Goal: Information Seeking & Learning: Learn about a topic

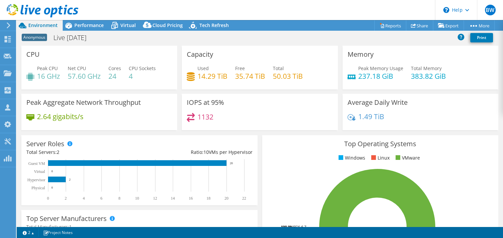
select select "USD"
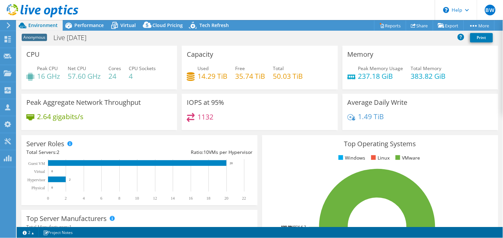
scroll to position [293, 0]
click at [52, 9] on use at bounding box center [43, 10] width 72 height 13
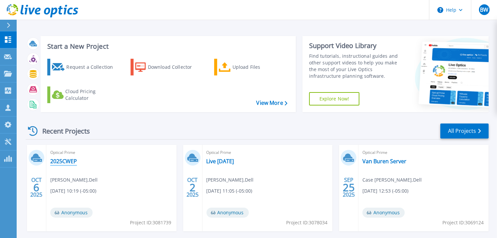
click at [63, 160] on link "2025CWEP" at bounding box center [63, 161] width 27 height 7
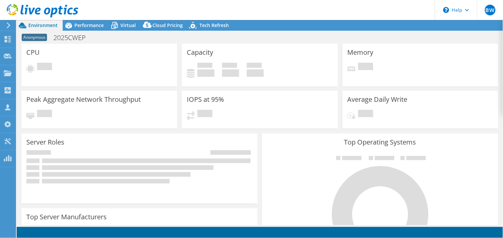
select select "USD"
click at [85, 23] on span "Performance" at bounding box center [88, 25] width 29 height 6
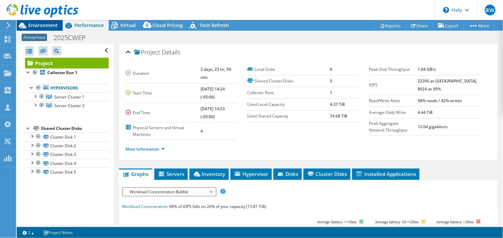
click at [36, 22] on span "Environment" at bounding box center [42, 25] width 29 height 6
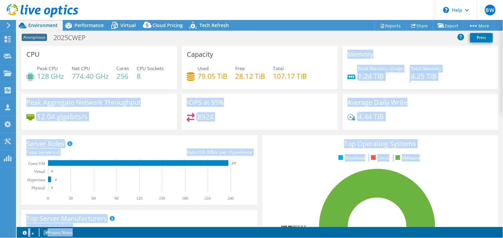
drag, startPoint x: 297, startPoint y: 85, endPoint x: 377, endPoint y: -19, distance: 131.4
click at [377, 0] on html "BW Channel Partner Bryant Williams bwilliams@prescriptive.solutions PRESCRIPTIV…" at bounding box center [251, 119] width 503 height 238
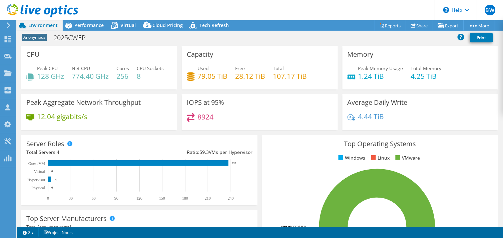
click at [115, 44] on div "Anonymous 2025CWEP Print" at bounding box center [260, 38] width 486 height 14
click at [84, 27] on span "Performance" at bounding box center [88, 25] width 29 height 6
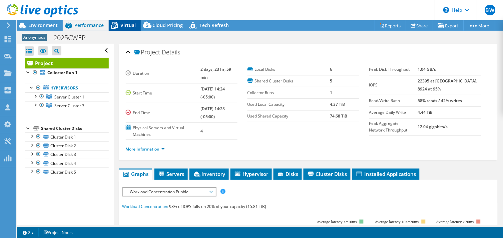
click at [121, 23] on span "Virtual" at bounding box center [127, 25] width 15 height 6
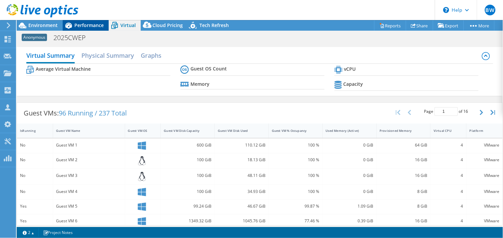
click at [94, 23] on span "Performance" at bounding box center [88, 25] width 29 height 6
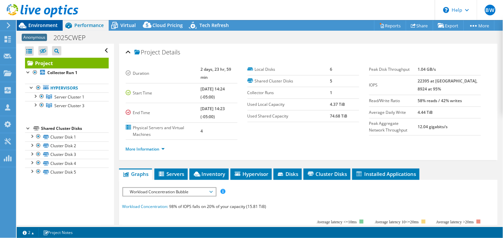
click at [42, 23] on span "Environment" at bounding box center [42, 25] width 29 height 6
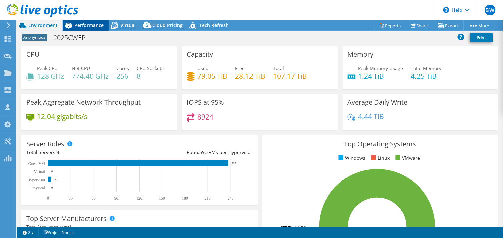
click at [89, 23] on span "Performance" at bounding box center [88, 25] width 29 height 6
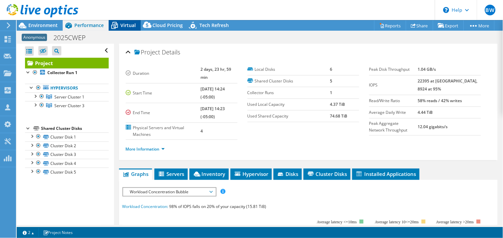
click at [126, 23] on span "Virtual" at bounding box center [127, 25] width 15 height 6
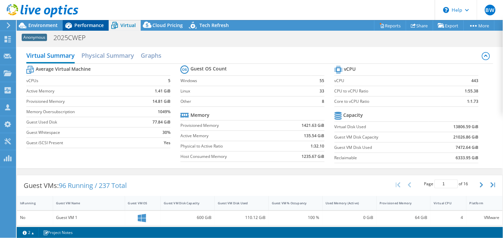
click at [92, 24] on span "Performance" at bounding box center [88, 25] width 29 height 6
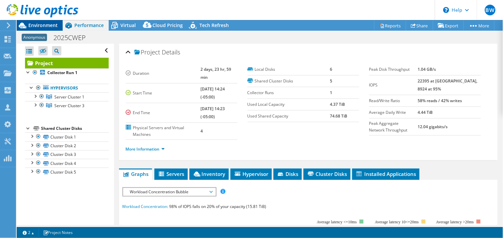
click at [43, 24] on span "Environment" at bounding box center [42, 25] width 29 height 6
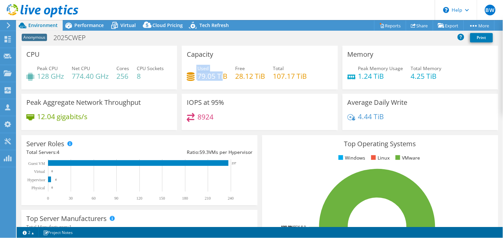
drag, startPoint x: 221, startPoint y: 76, endPoint x: 181, endPoint y: 75, distance: 40.3
click at [182, 75] on div "Capacity Used 79.05 TiB Free 28.12 TiB Total 107.17 TiB" at bounding box center [260, 68] width 156 height 44
drag, startPoint x: 181, startPoint y: 75, endPoint x: 212, endPoint y: 92, distance: 35.9
click at [212, 89] on div "Capacity Used 79.05 TiB Free 28.12 TiB Total 107.17 TiB" at bounding box center [260, 68] width 156 height 44
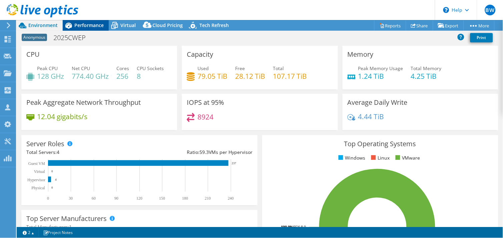
click at [85, 25] on span "Performance" at bounding box center [88, 25] width 29 height 6
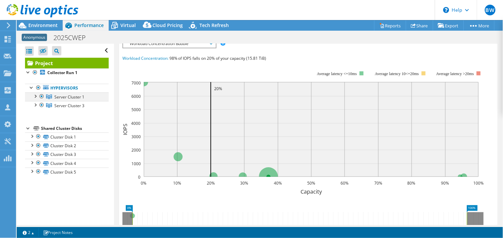
click at [34, 97] on div at bounding box center [35, 95] width 7 height 7
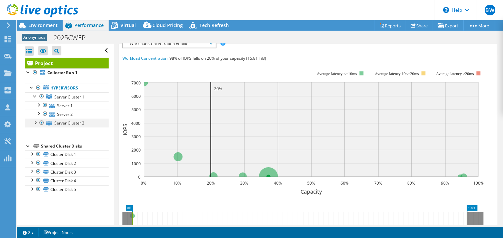
click at [35, 124] on div at bounding box center [35, 122] width 7 height 7
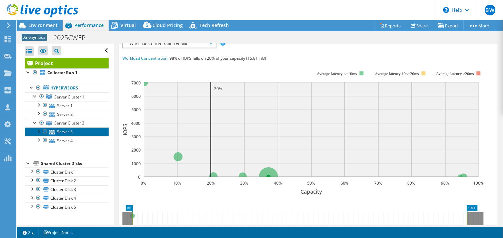
click at [70, 132] on link "Server 3" at bounding box center [67, 131] width 84 height 9
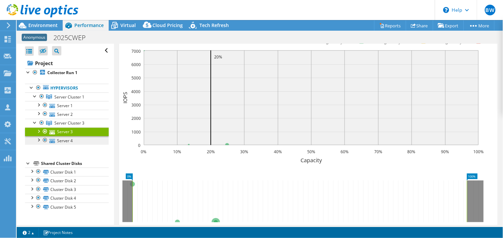
scroll to position [135, 0]
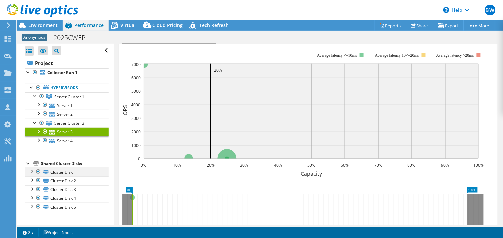
click at [32, 170] on div at bounding box center [31, 170] width 7 height 7
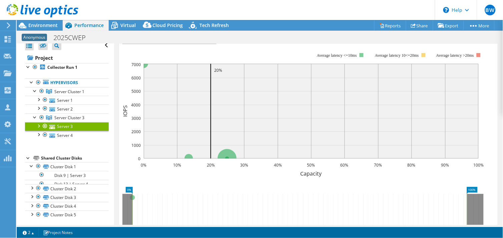
scroll to position [9, 0]
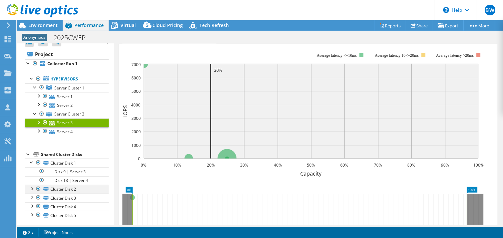
click at [32, 188] on div at bounding box center [31, 188] width 7 height 7
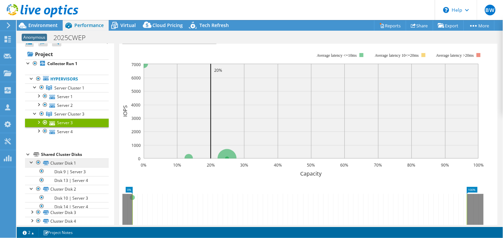
scroll to position [27, 0]
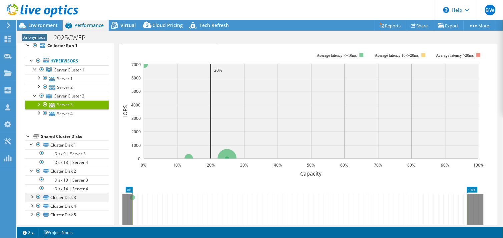
click at [30, 197] on div at bounding box center [31, 196] width 7 height 7
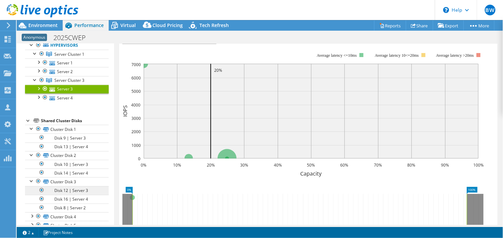
scroll to position [52, 0]
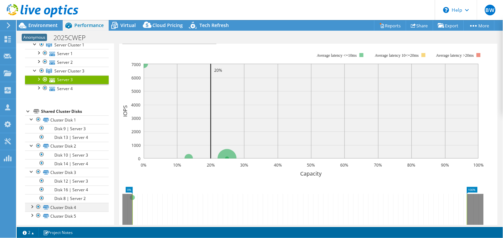
click at [33, 206] on div at bounding box center [31, 206] width 7 height 7
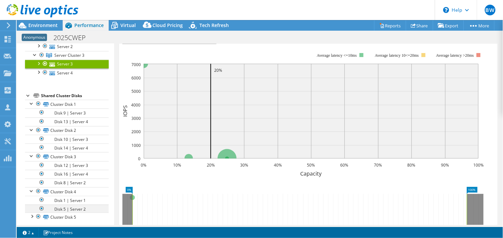
scroll to position [68, 0]
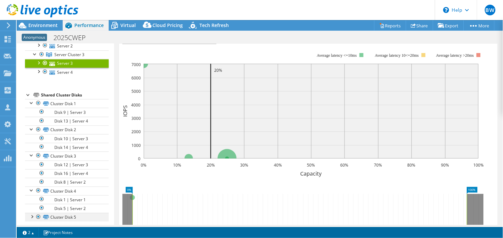
click at [33, 218] on div at bounding box center [31, 216] width 7 height 7
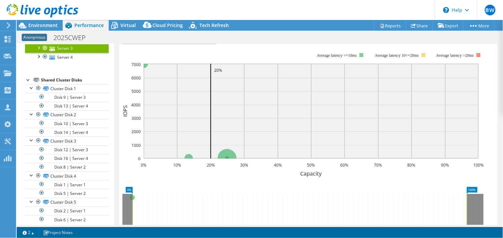
scroll to position [77, 0]
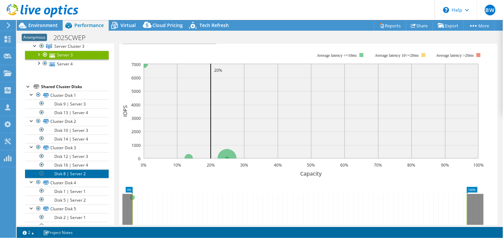
click at [73, 175] on link "Disk 8 | Server 2" at bounding box center [67, 173] width 84 height 9
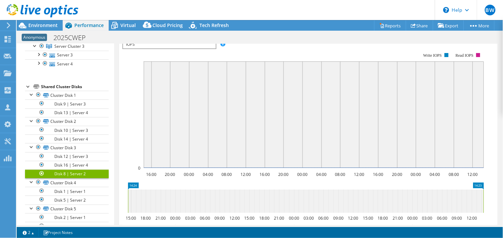
scroll to position [139, 0]
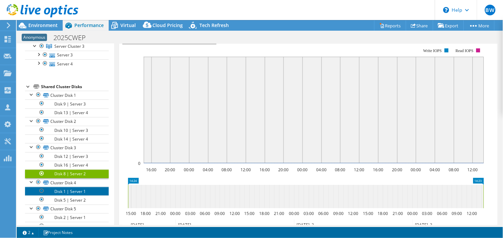
click at [69, 192] on link "Disk 1 | Server 1" at bounding box center [67, 191] width 84 height 9
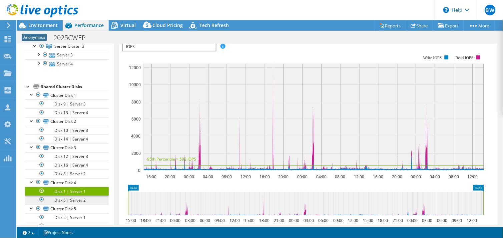
scroll to position [141, 0]
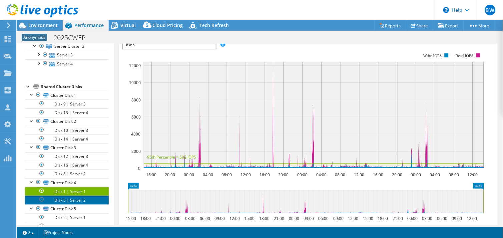
click at [73, 200] on link "Disk 5 | Server 2" at bounding box center [67, 199] width 84 height 9
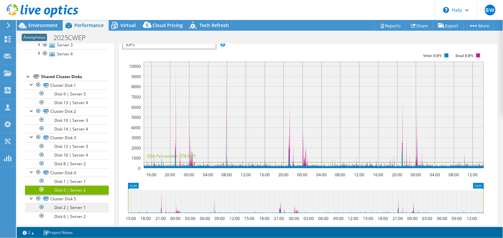
scroll to position [91, 0]
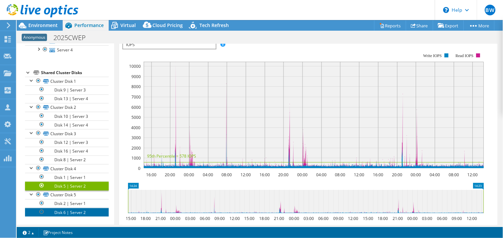
click at [79, 208] on link "Disk 6 | Server 2" at bounding box center [67, 212] width 84 height 9
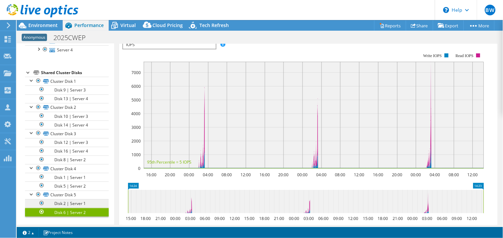
scroll to position [139, 0]
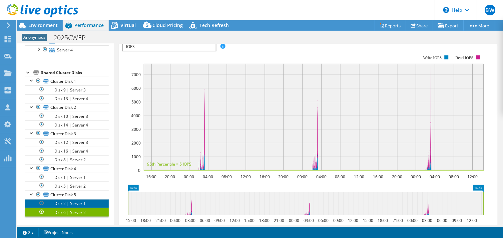
click at [78, 203] on link "Disk 2 | Server 1" at bounding box center [67, 203] width 84 height 9
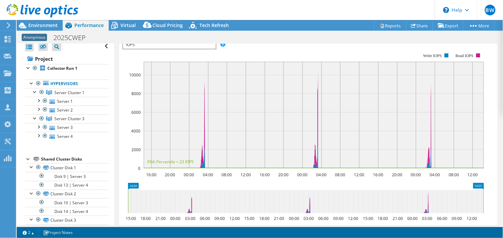
scroll to position [0, 0]
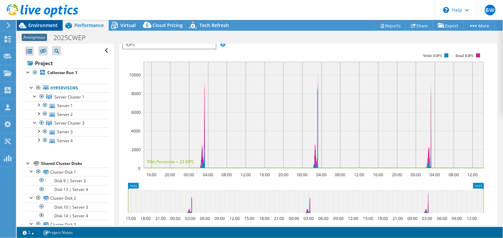
click at [52, 28] on div "Environment" at bounding box center [40, 25] width 46 height 11
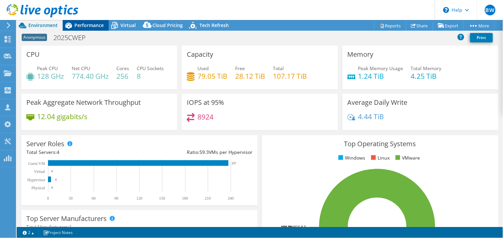
click at [93, 22] on span "Performance" at bounding box center [88, 25] width 29 height 6
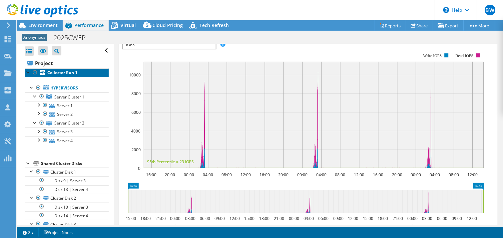
click at [68, 69] on link "Collector Run 1" at bounding box center [67, 72] width 84 height 9
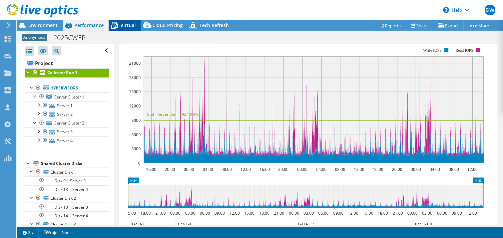
click at [119, 25] on icon at bounding box center [115, 26] width 12 height 12
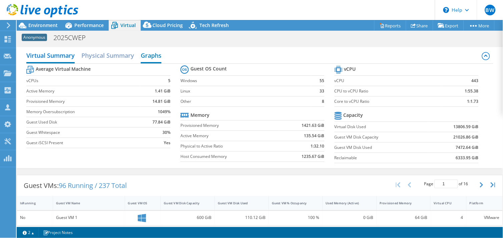
click at [149, 56] on h2 "Graphs" at bounding box center [151, 56] width 21 height 15
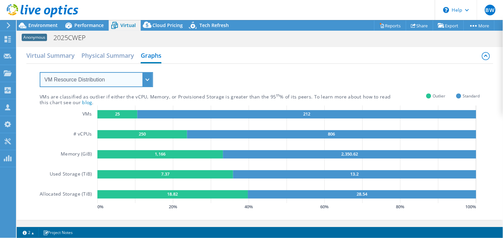
click at [143, 81] on select "VM Resource Distribution Provisioning Contrast Over Provisioning" at bounding box center [96, 79] width 113 height 15
select select "Over Provisioning"
click at [40, 72] on select "VM Resource Distribution Provisioning Contrast Over Provisioning" at bounding box center [96, 79] width 113 height 15
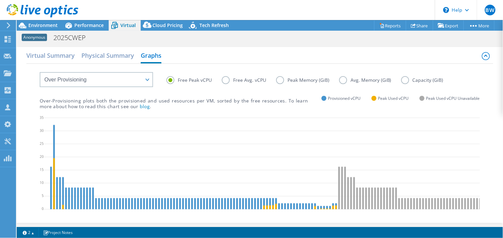
click at [293, 79] on label "Peak Memory (GiB)" at bounding box center [307, 80] width 63 height 8
click at [0, 0] on input "Peak Memory (GiB)" at bounding box center [0, 0] width 0 height 0
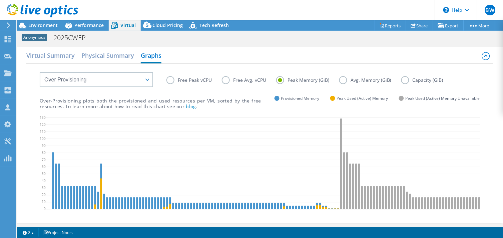
click at [351, 79] on label "Avg. Memory (GiB)" at bounding box center [370, 80] width 62 height 8
click at [0, 0] on input "Avg. Memory (GiB)" at bounding box center [0, 0] width 0 height 0
click at [422, 77] on label "Capacity (GiB)" at bounding box center [427, 80] width 52 height 8
click at [0, 0] on input "Capacity (GiB)" at bounding box center [0, 0] width 0 height 0
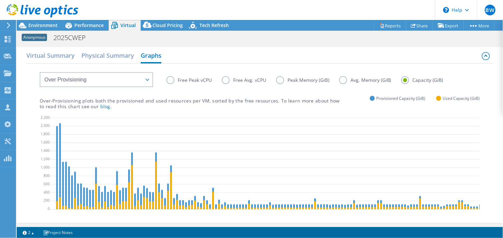
click at [242, 82] on label "Free Avg. vCPU" at bounding box center [249, 80] width 54 height 8
click at [0, 0] on input "Free Avg. vCPU" at bounding box center [0, 0] width 0 height 0
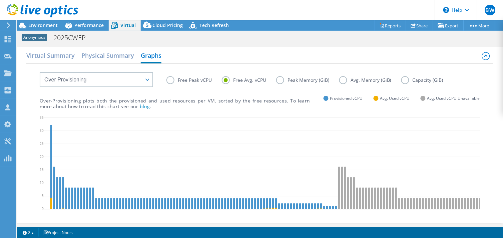
click at [186, 81] on label "Free Peak vCPU" at bounding box center [193, 80] width 55 height 8
click at [0, 0] on input "Free Peak vCPU" at bounding box center [0, 0] width 0 height 0
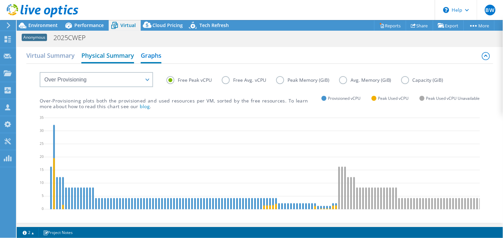
click at [107, 61] on h2 "Physical Summary" at bounding box center [107, 56] width 53 height 15
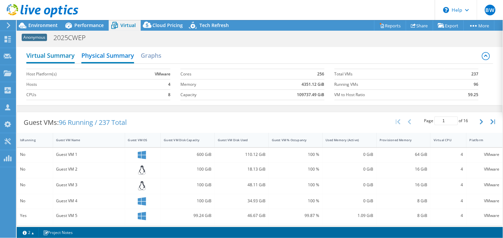
click at [54, 58] on h2 "Virtual Summary" at bounding box center [50, 56] width 48 height 15
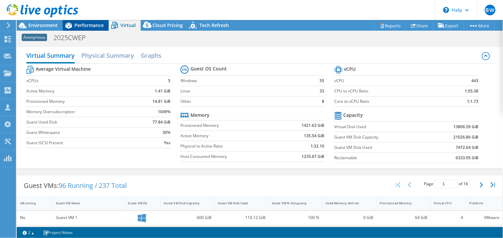
click at [84, 23] on span "Performance" at bounding box center [88, 25] width 29 height 6
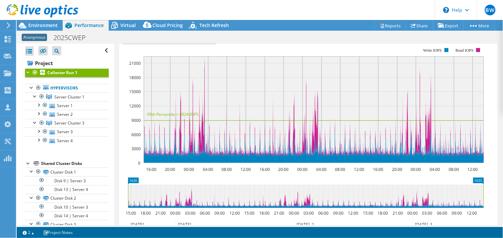
click at [44, 22] on div at bounding box center [39, 11] width 78 height 22
click at [42, 24] on span "Environment" at bounding box center [42, 25] width 29 height 6
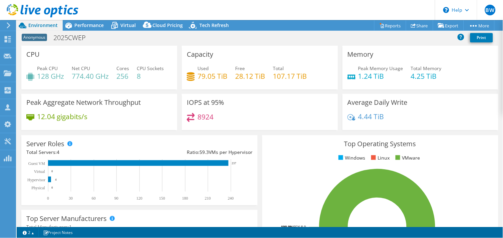
click at [211, 89] on div "Capacity Used 79.05 TiB Free 28.12 TiB Total 107.17 TiB" at bounding box center [260, 68] width 156 height 44
click at [92, 22] on span "Performance" at bounding box center [88, 25] width 29 height 6
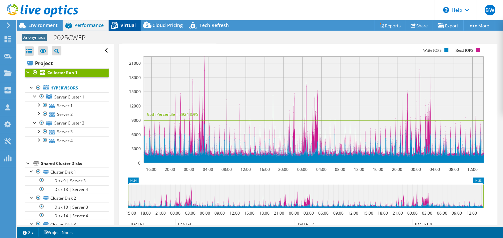
click at [135, 23] on span "Virtual" at bounding box center [127, 25] width 15 height 6
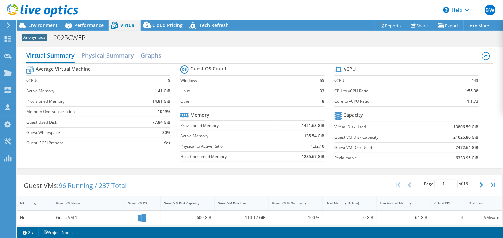
click at [309, 44] on div "Virtual Summary Physical Summary Graphs Average Virtual Machine vCPUs 5 Active …" at bounding box center [260, 108] width 486 height 128
click at [168, 24] on span "Cloud Pricing" at bounding box center [167, 25] width 30 height 6
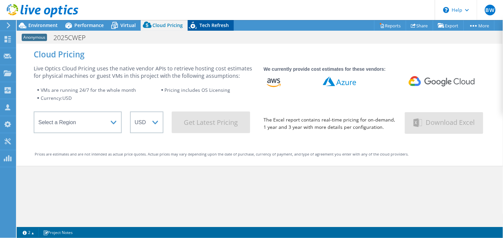
click at [209, 24] on span "Tech Refresh" at bounding box center [213, 25] width 29 height 6
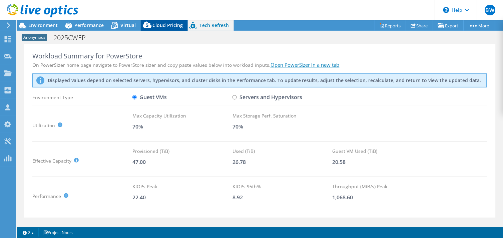
click at [171, 24] on span "Cloud Pricing" at bounding box center [167, 25] width 30 height 6
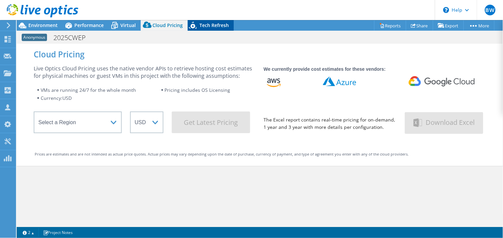
click at [207, 23] on span "Tech Refresh" at bounding box center [213, 25] width 29 height 6
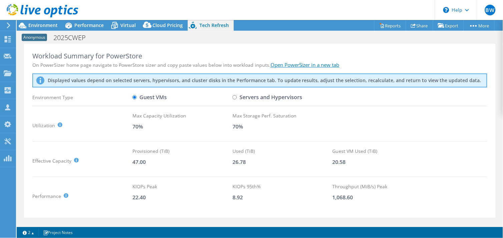
click at [235, 97] on input "Servers and Hypervisors" at bounding box center [234, 97] width 4 height 4
radio input "true"
click at [144, 98] on label "Guest VMs" at bounding box center [149, 97] width 34 height 12
click at [137, 98] on input "Guest VMs" at bounding box center [134, 97] width 4 height 4
radio input "true"
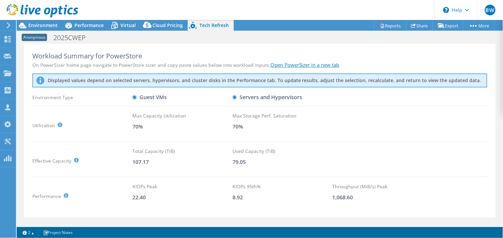
radio input "false"
click at [160, 25] on span "Cloud Pricing" at bounding box center [167, 25] width 30 height 6
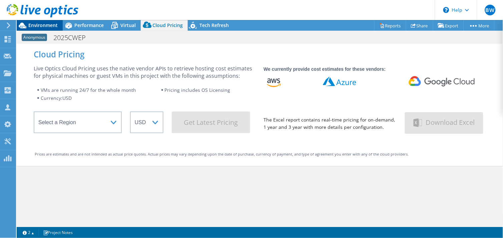
click at [36, 25] on span "Environment" at bounding box center [42, 25] width 29 height 6
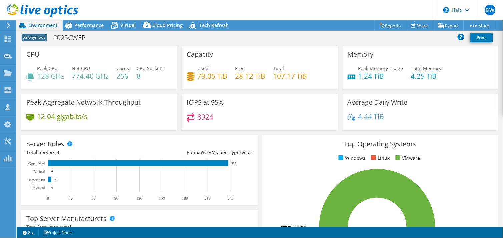
click at [129, 49] on div "CPU Peak CPU 128 GHz Net CPU 774.40 GHz Cores 256 CPU Sockets 8" at bounding box center [99, 68] width 156 height 44
click at [74, 21] on div at bounding box center [39, 11] width 78 height 22
click at [84, 27] on span "Performance" at bounding box center [88, 25] width 29 height 6
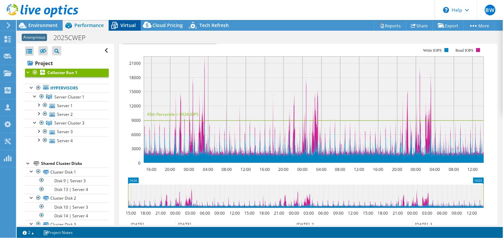
click at [130, 25] on span "Virtual" at bounding box center [127, 25] width 15 height 6
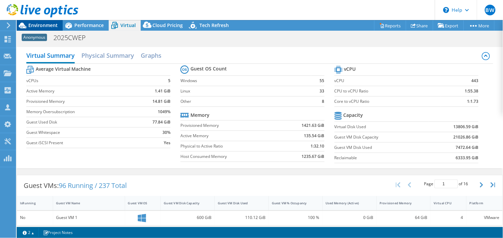
click at [51, 24] on span "Environment" at bounding box center [42, 25] width 29 height 6
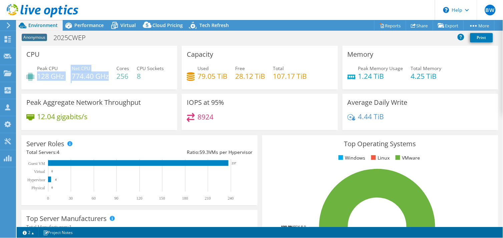
drag, startPoint x: 37, startPoint y: 74, endPoint x: 109, endPoint y: 77, distance: 72.1
click at [109, 77] on div "Peak CPU 128 GHz Net CPU 774.40 GHz Cores 256 CPU Sockets 8" at bounding box center [99, 76] width 146 height 22
drag, startPoint x: 109, startPoint y: 77, endPoint x: 129, endPoint y: 78, distance: 20.0
click at [129, 78] on div "Peak CPU 128 GHz Net CPU 774.40 GHz Cores 256 CPU Sockets 8" at bounding box center [99, 76] width 146 height 22
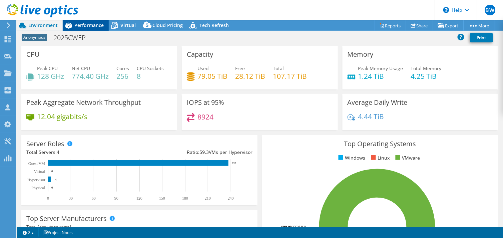
click at [86, 27] on span "Performance" at bounding box center [88, 25] width 29 height 6
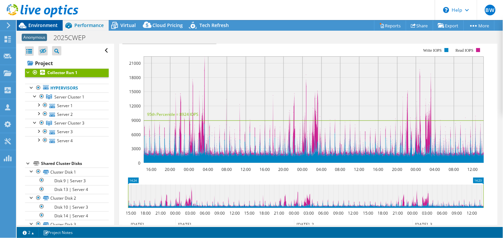
click at [43, 28] on span "Environment" at bounding box center [42, 25] width 29 height 6
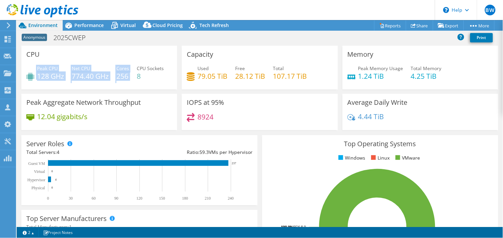
drag, startPoint x: 103, startPoint y: 72, endPoint x: 35, endPoint y: 67, distance: 67.6
click at [35, 67] on div "Peak CPU 128 GHz Net CPU 774.40 GHz Cores 256 CPU Sockets 8" at bounding box center [99, 76] width 146 height 22
drag, startPoint x: 35, startPoint y: 67, endPoint x: 126, endPoint y: 82, distance: 92.0
click at [126, 82] on div "Peak CPU 128 GHz Net CPU 774.40 GHz Cores 256 CPU Sockets 8" at bounding box center [99, 76] width 146 height 22
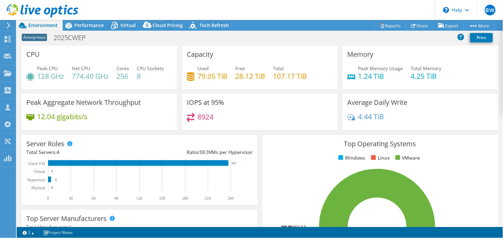
scroll to position [75, 0]
